Goal: Navigation & Orientation: Find specific page/section

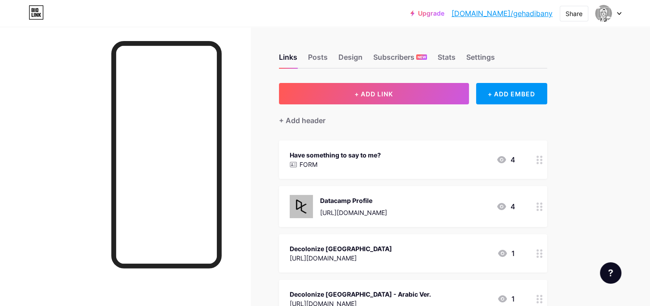
click at [456, 56] on div "Links Posts Design Subscribers NEW Stats Settings" at bounding box center [413, 53] width 268 height 31
click at [450, 58] on div "Stats" at bounding box center [446, 60] width 18 height 16
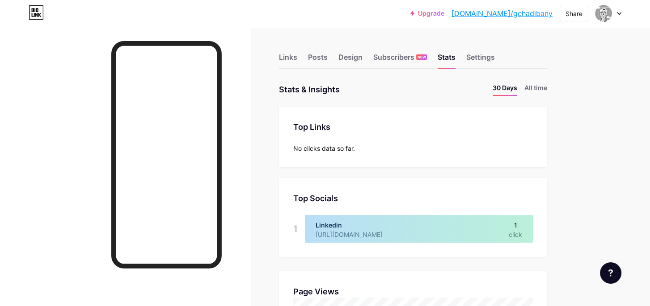
scroll to position [306, 649]
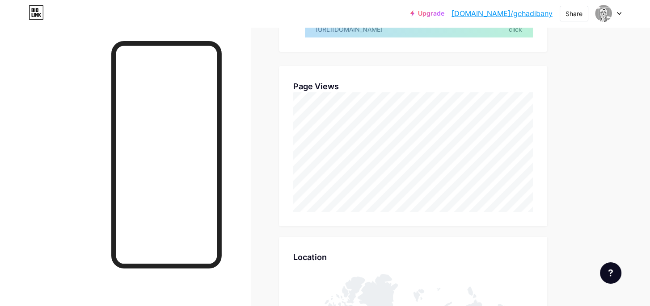
click at [613, 124] on div "Upgrade bio.link/gehadi... bio.link/gehadibany Share Switch accounts Gehad Eldi…" at bounding box center [325, 203] width 650 height 818
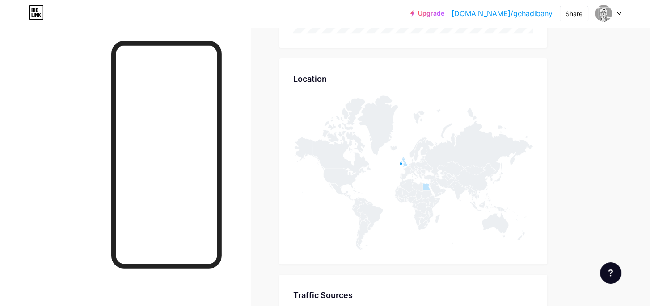
scroll to position [465, 0]
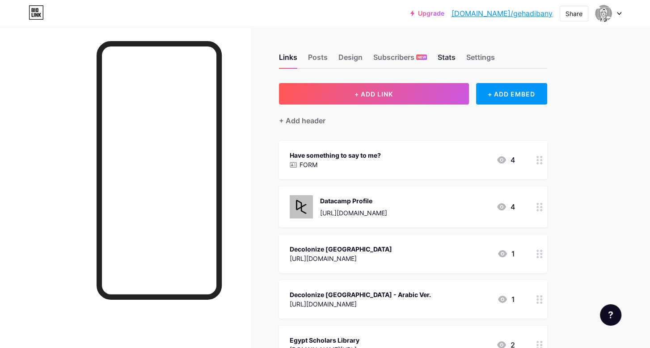
click at [439, 55] on div "Stats" at bounding box center [446, 60] width 18 height 16
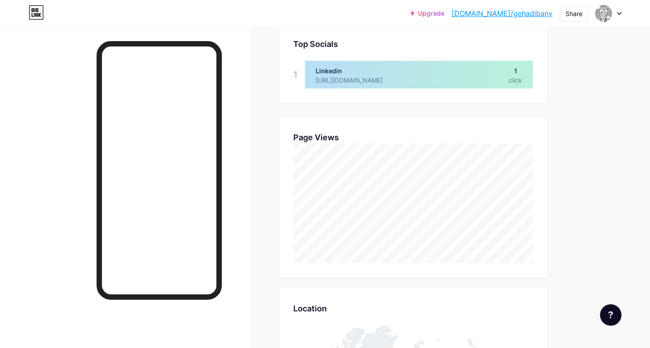
scroll to position [171, 0]
